Goal: Information Seeking & Learning: Learn about a topic

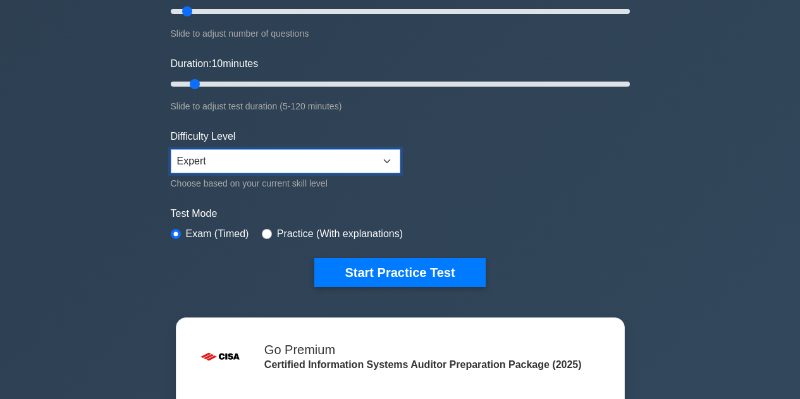
click at [385, 162] on select "Beginner Intermediate Expert" at bounding box center [285, 161] width 229 height 24
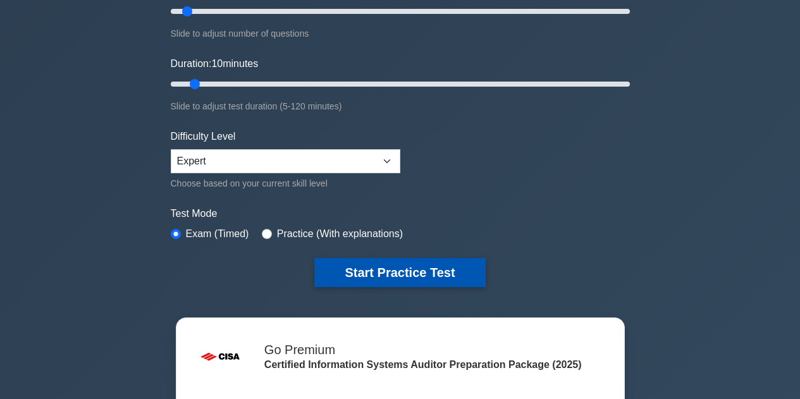
click at [389, 271] on button "Start Practice Test" at bounding box center [399, 272] width 171 height 29
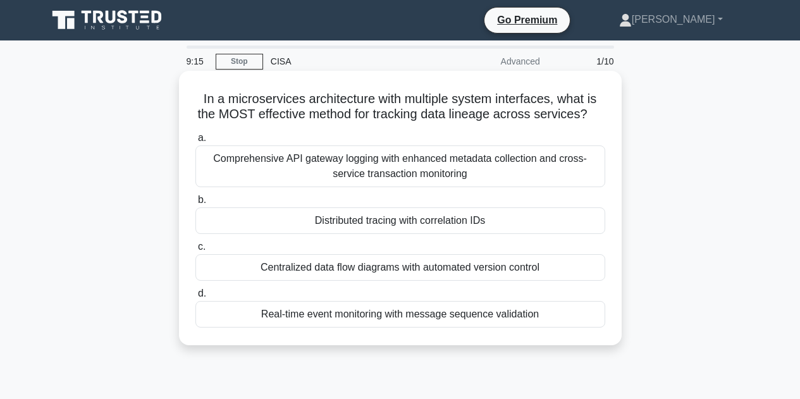
click at [321, 234] on div "Distributed tracing with correlation IDs" at bounding box center [400, 220] width 410 height 27
click at [195, 204] on input "b. Distributed tracing with correlation IDs" at bounding box center [195, 200] width 0 height 8
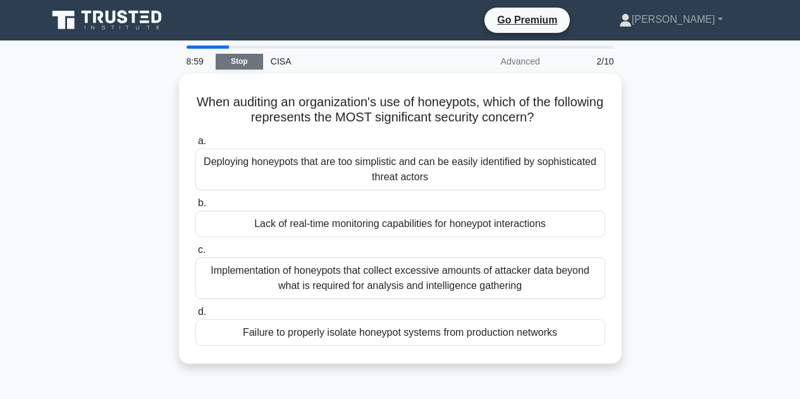
click at [241, 65] on link "Stop" at bounding box center [239, 62] width 47 height 16
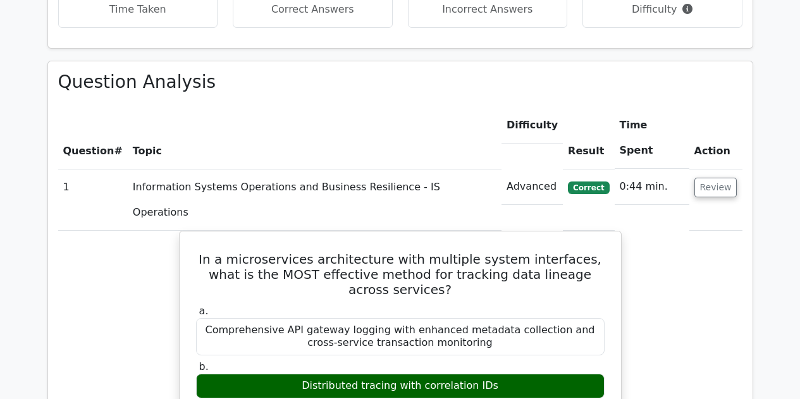
scroll to position [885, 0]
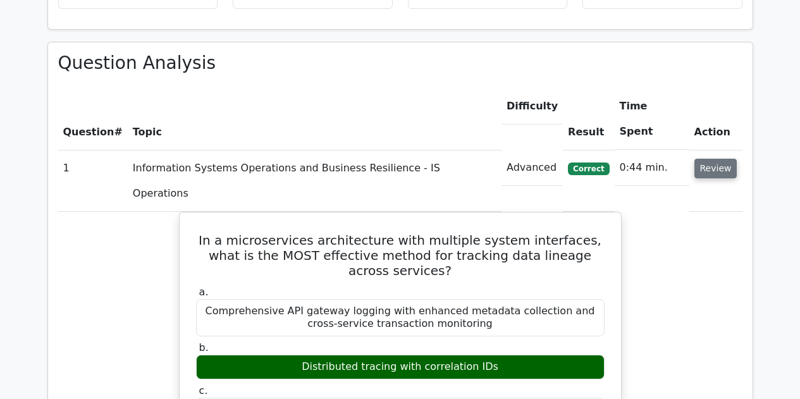
click at [714, 159] on button "Review" at bounding box center [715, 169] width 43 height 20
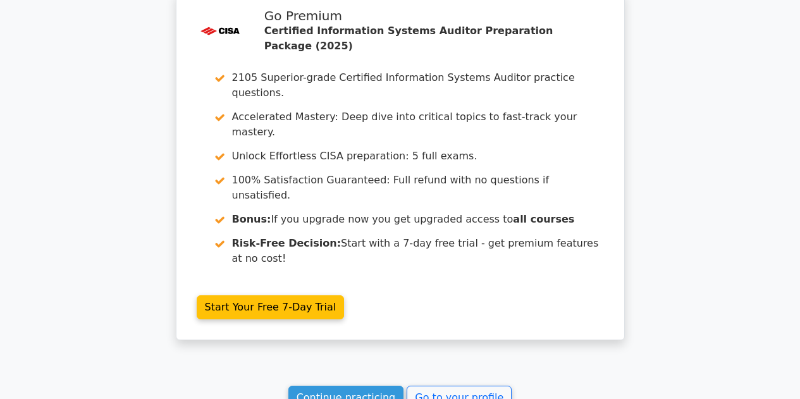
scroll to position [1194, 0]
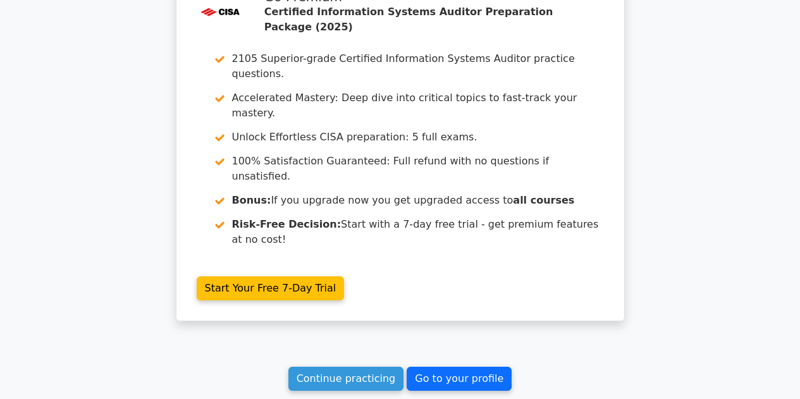
click at [431, 367] on link "Go to your profile" at bounding box center [458, 379] width 105 height 24
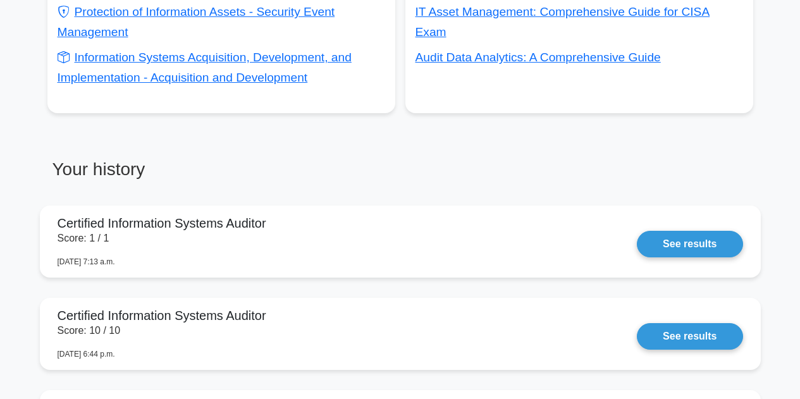
scroll to position [885, 0]
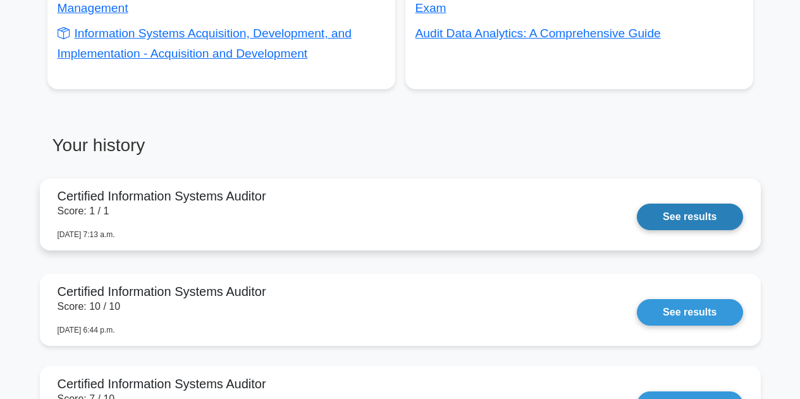
drag, startPoint x: 351, startPoint y: 220, endPoint x: 102, endPoint y: 225, distance: 249.1
click at [637, 225] on link "See results" at bounding box center [690, 217] width 106 height 27
